Goal: Find contact information: Find contact information

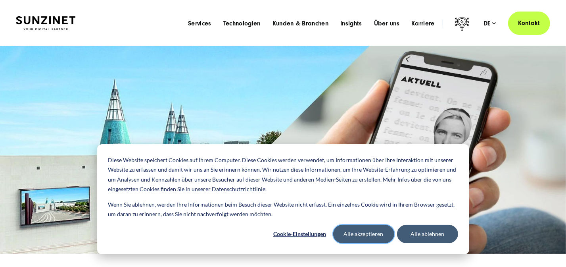
click at [369, 233] on button "Alle akzeptieren" at bounding box center [363, 234] width 61 height 18
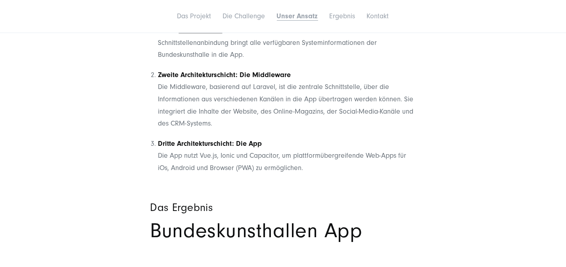
scroll to position [1185, 0]
click at [406, 173] on li "Dritte Architekturschicht: Die App Die App nutzt Vue.js, Ionic und Capacitor, u…" at bounding box center [287, 155] width 258 height 36
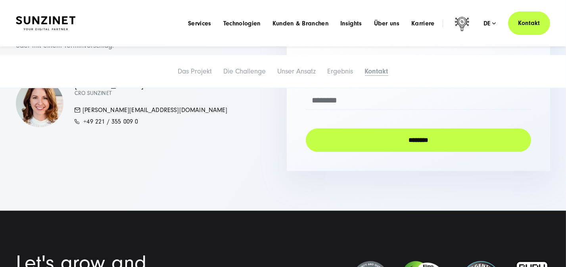
scroll to position [2027, 0]
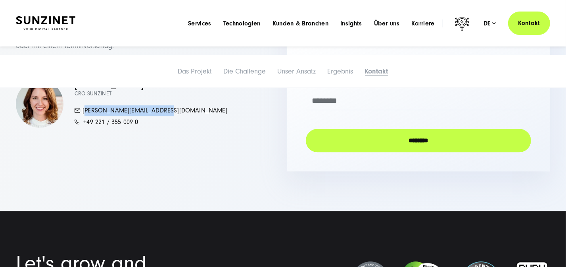
drag, startPoint x: 181, startPoint y: 157, endPoint x: 102, endPoint y: 155, distance: 79.8
click at [102, 128] on div "Simona Mayer CRO SUNZINET mayer.simona@sunzinet.com +49 221 / 355 009 0" at bounding box center [147, 104] width 263 height 48
copy link "[PERSON_NAME][EMAIL_ADDRESS][DOMAIN_NAME]"
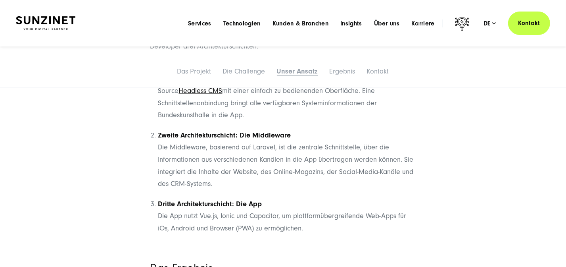
scroll to position [1091, 0]
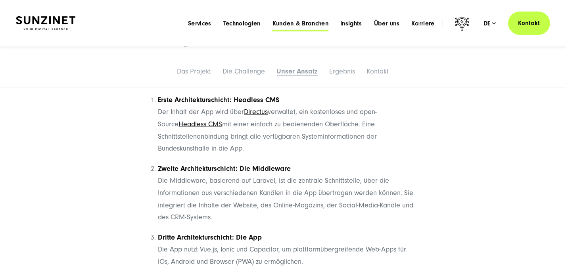
click at [273, 27] on span "Kunden & Branchen" at bounding box center [301, 23] width 56 height 8
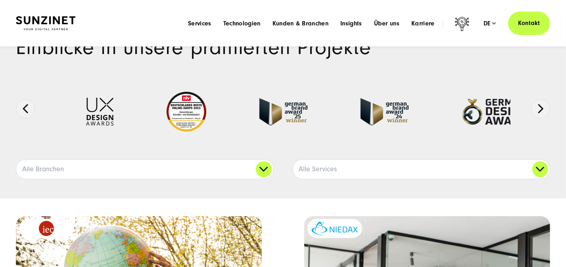
scroll to position [28, 0]
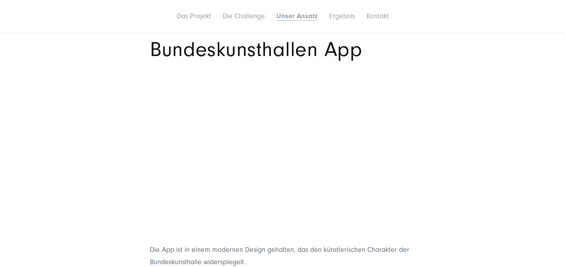
scroll to position [1369, 0]
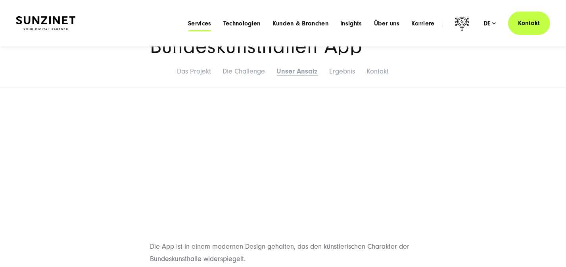
click at [188, 27] on span "Services" at bounding box center [199, 23] width 23 height 8
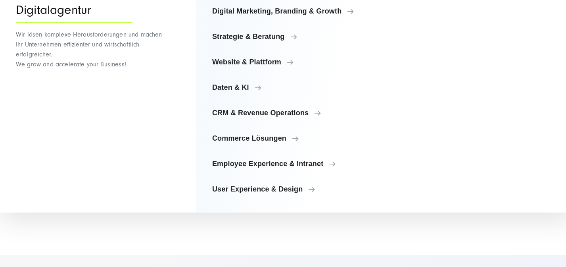
scroll to position [1682, 0]
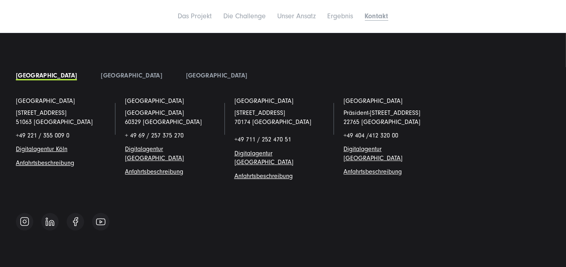
scroll to position [2353, 0]
click at [23, 226] on img at bounding box center [25, 221] width 10 height 10
